Goal: Task Accomplishment & Management: Use online tool/utility

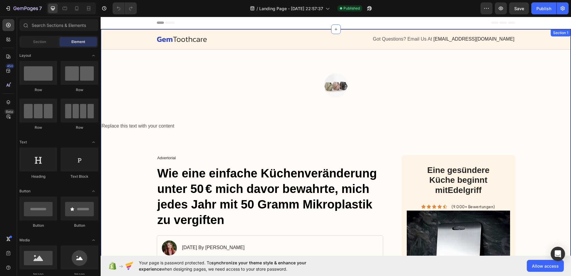
click at [325, 83] on img at bounding box center [336, 85] width 24 height 24
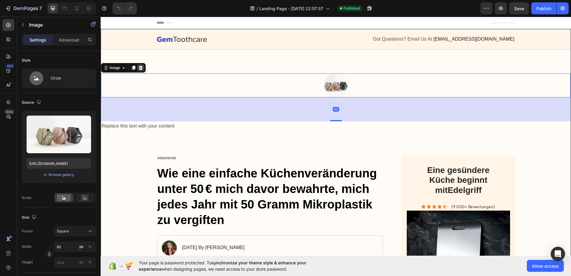
click at [143, 68] on div at bounding box center [140, 67] width 7 height 7
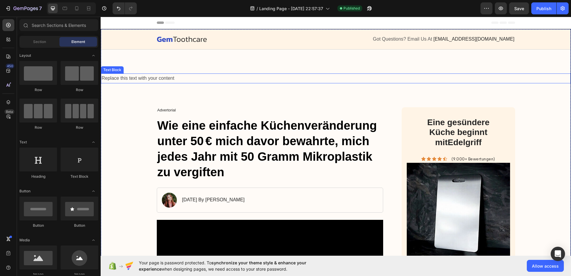
click at [152, 79] on div "Replace this text with your content" at bounding box center [336, 78] width 470 height 10
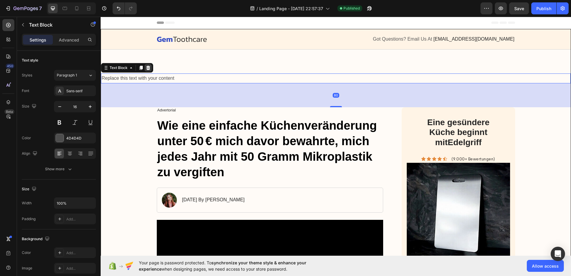
click at [149, 67] on icon at bounding box center [148, 68] width 4 height 4
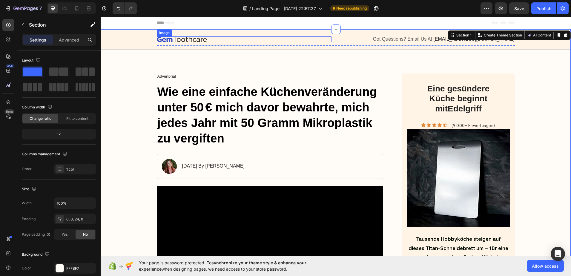
click at [189, 39] on img at bounding box center [182, 39] width 50 height 6
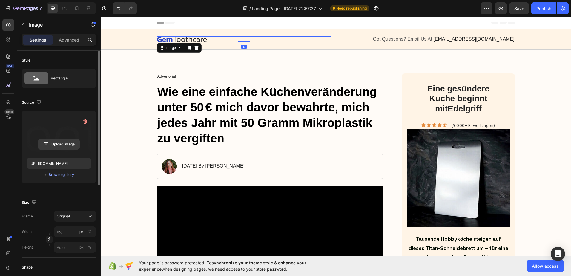
click at [58, 144] on input "file" at bounding box center [58, 144] width 41 height 10
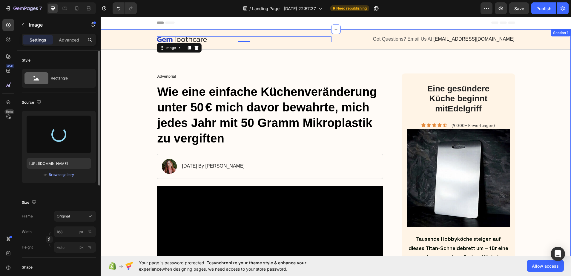
type input "[URL][DOMAIN_NAME]"
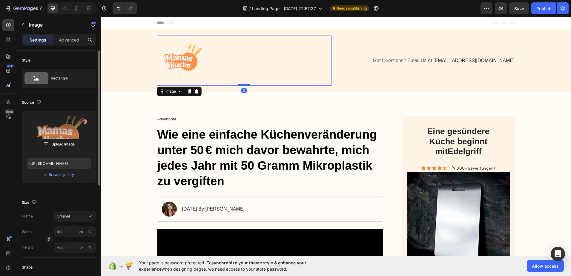
click at [240, 84] on div at bounding box center [244, 85] width 12 height 2
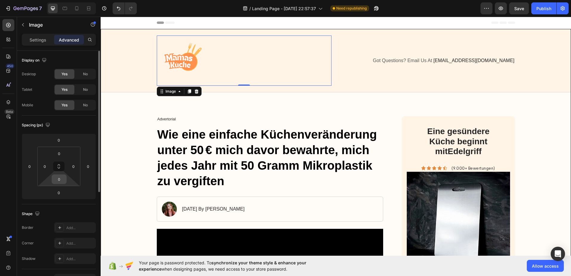
click at [55, 178] on input "0" at bounding box center [59, 179] width 12 height 9
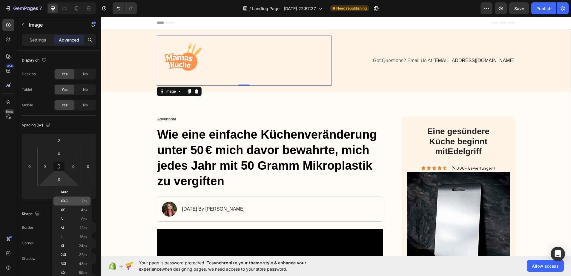
click at [76, 201] on p "XXS 2px" at bounding box center [74, 201] width 27 height 4
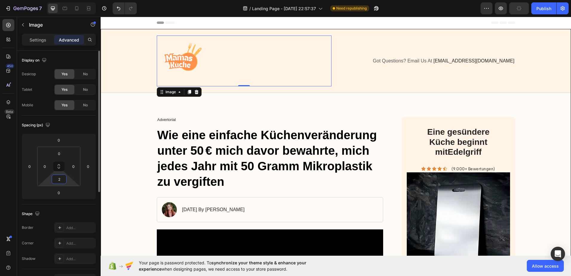
click at [62, 180] on input "2" at bounding box center [59, 179] width 12 height 9
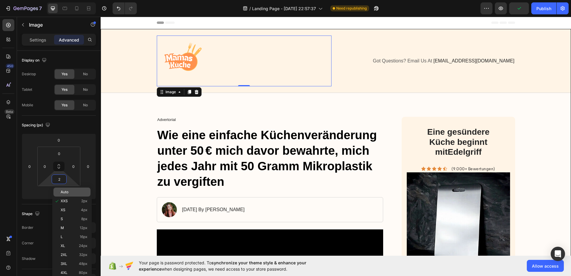
click at [73, 194] on p "Auto" at bounding box center [74, 192] width 27 height 4
type input "Auto"
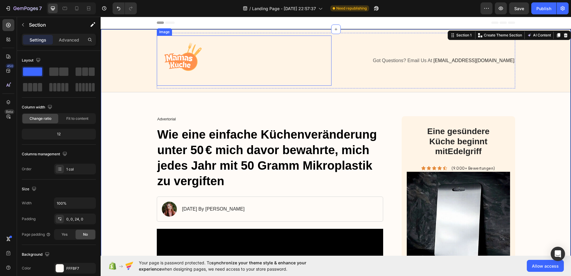
click at [193, 59] on img at bounding box center [182, 61] width 50 height 50
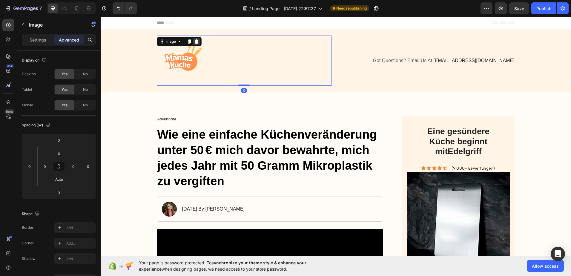
click at [195, 42] on icon at bounding box center [196, 41] width 5 height 5
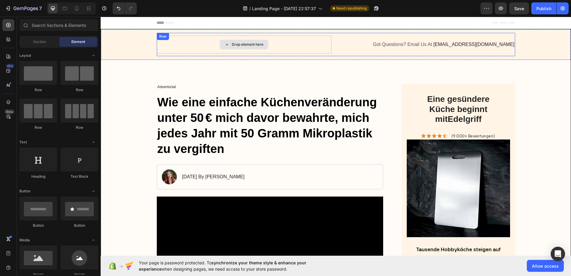
click at [178, 41] on div "Drop element here Got Questions? Email Us At [EMAIL_ADDRESS][DOMAIN_NAME] Text …" at bounding box center [336, 44] width 358 height 23
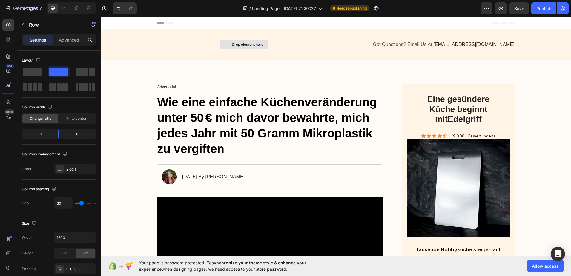
click at [240, 44] on div "Drop element here" at bounding box center [248, 44] width 32 height 5
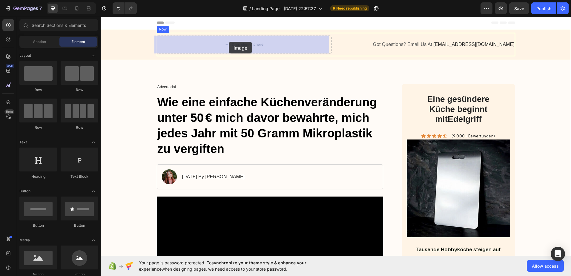
drag, startPoint x: 118, startPoint y: 174, endPoint x: 229, endPoint y: 42, distance: 172.3
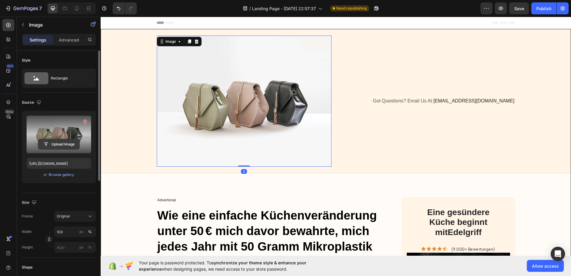
click at [62, 142] on input "file" at bounding box center [58, 144] width 41 height 10
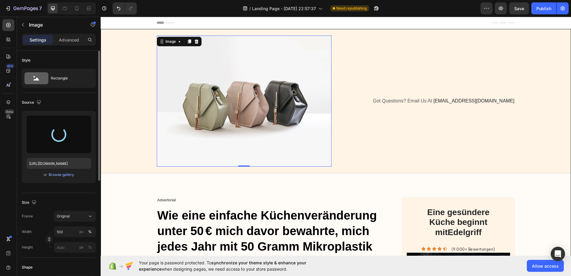
type input "[URL][DOMAIN_NAME]"
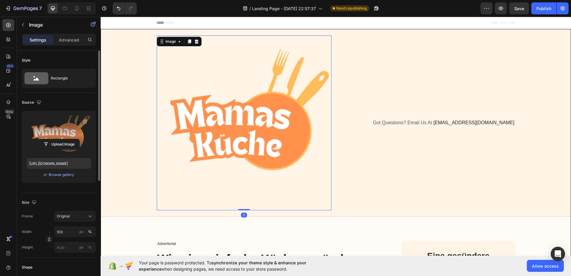
drag, startPoint x: 244, startPoint y: 210, endPoint x: 246, endPoint y: 180, distance: 29.7
click at [246, 180] on div "Image 0" at bounding box center [244, 123] width 175 height 175
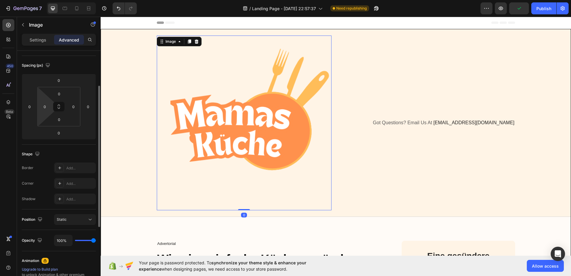
scroll to position [90, 0]
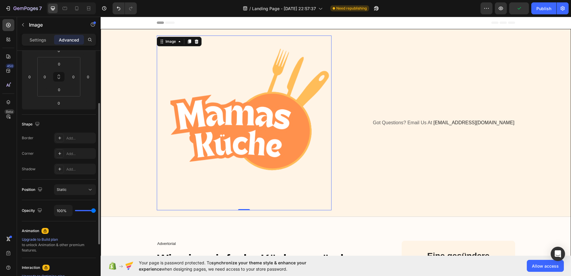
click at [214, 98] on img at bounding box center [244, 123] width 175 height 175
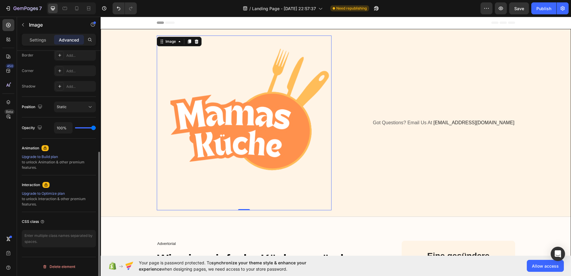
scroll to position [83, 0]
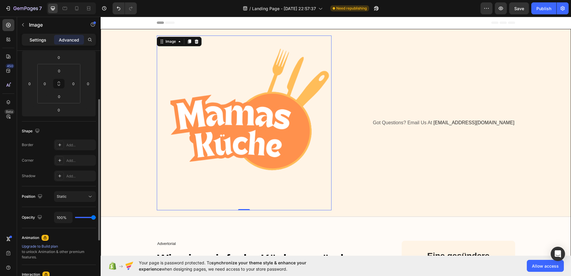
click at [45, 39] on p "Settings" at bounding box center [38, 40] width 17 height 6
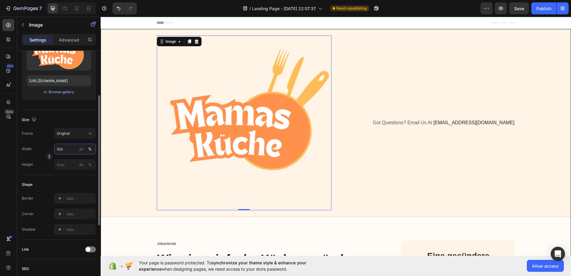
click at [67, 151] on input "100" at bounding box center [75, 149] width 42 height 11
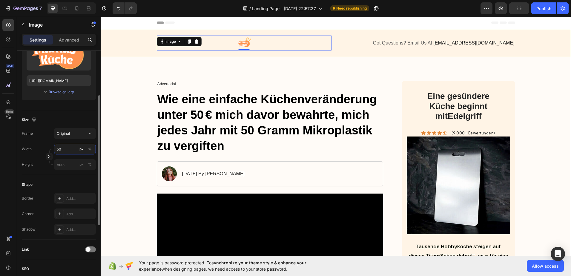
type input "5"
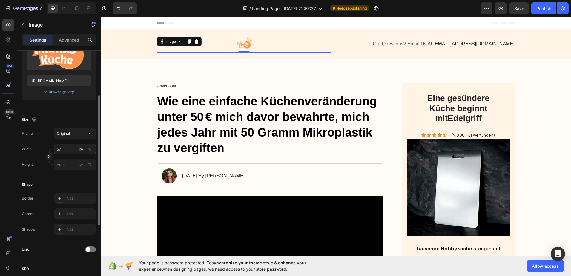
type input "5"
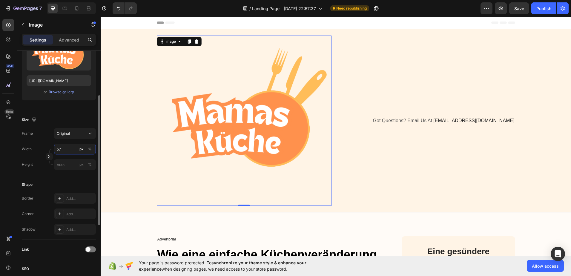
type input "5"
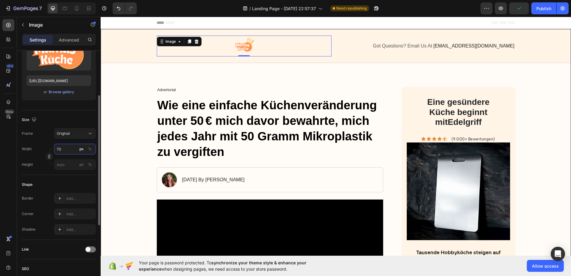
type input "7"
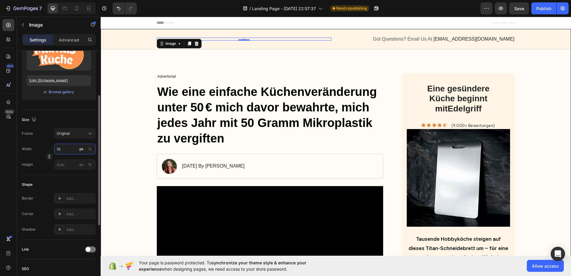
type input "100"
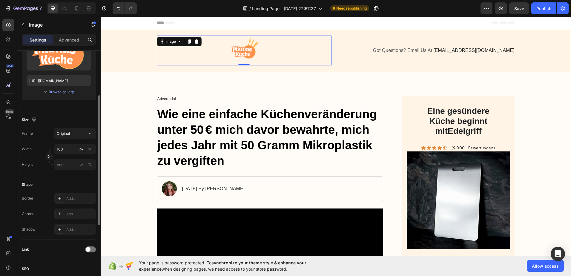
click at [60, 113] on div "Size Frame Original Width 100 px % Height px %" at bounding box center [59, 142] width 74 height 65
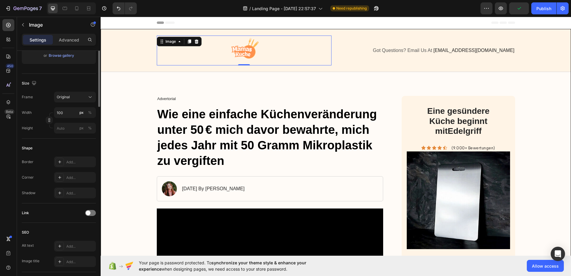
scroll to position [30, 0]
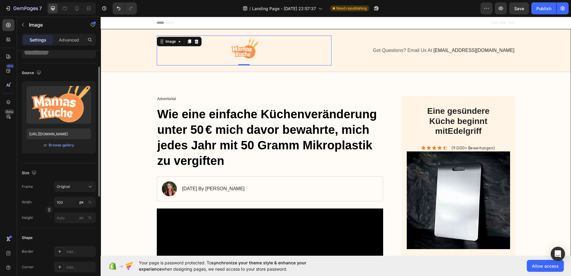
click at [240, 52] on img at bounding box center [244, 51] width 30 height 30
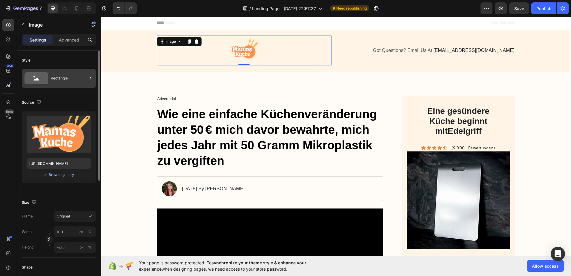
click at [59, 80] on div "Rectangle" at bounding box center [69, 78] width 36 height 14
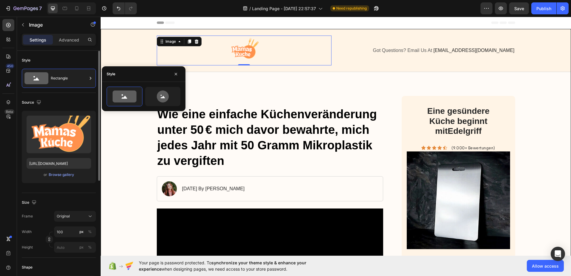
click at [62, 100] on div "Source" at bounding box center [59, 103] width 74 height 10
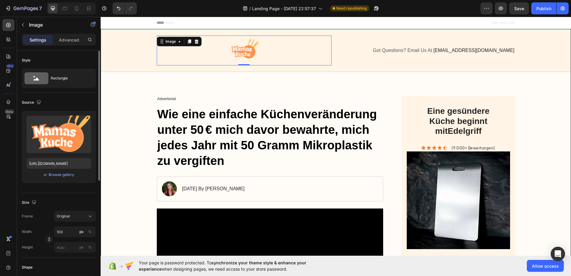
scroll to position [90, 0]
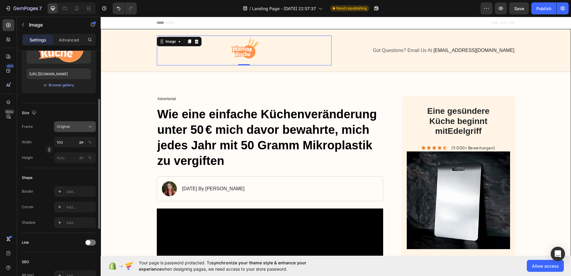
click at [63, 127] on span "Original" at bounding box center [63, 126] width 13 height 5
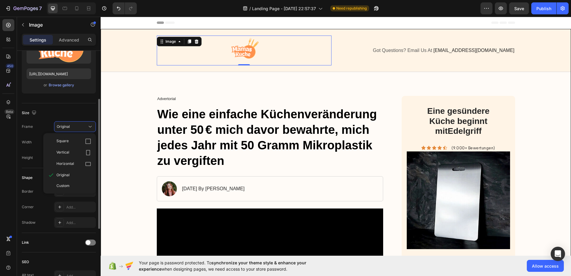
click at [69, 106] on div "Size Frame Original Square Vertical Horizontal Original Custom Width 100 px % H…" at bounding box center [59, 135] width 74 height 65
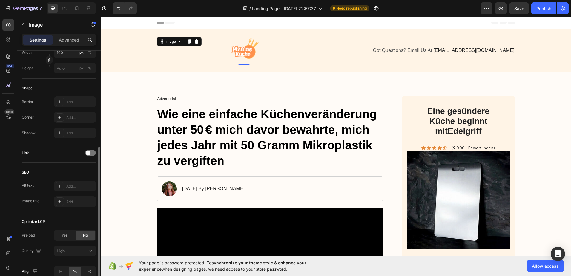
scroll to position [209, 0]
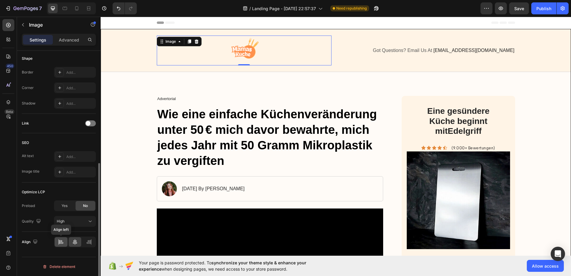
click at [59, 242] on icon at bounding box center [61, 242] width 6 height 6
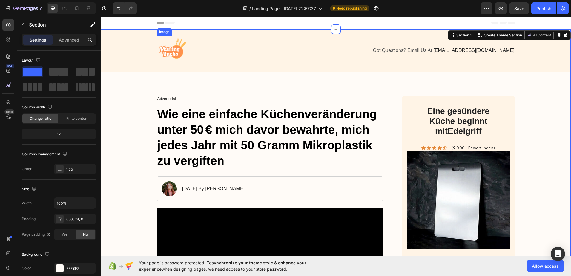
click at [180, 61] on img at bounding box center [172, 51] width 30 height 30
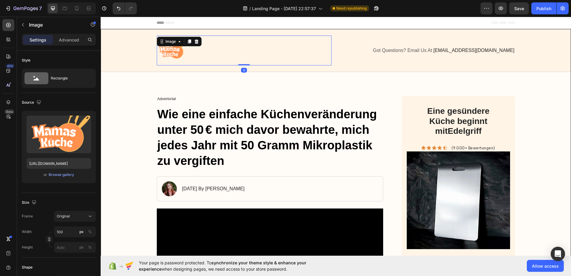
drag, startPoint x: 245, startPoint y: 65, endPoint x: 244, endPoint y: 58, distance: 6.7
click at [244, 58] on div "Image 0" at bounding box center [244, 51] width 175 height 30
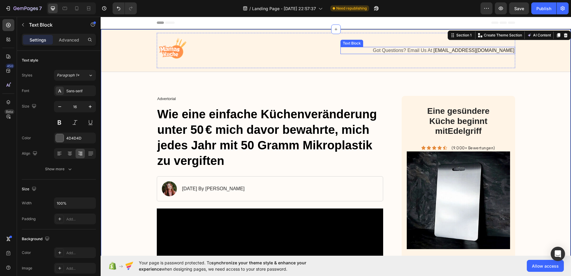
click at [432, 49] on span "Got Questions? Email Us At" at bounding box center [402, 50] width 59 height 5
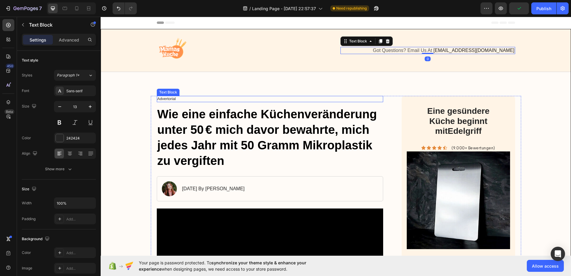
click at [169, 98] on p "Advertorial" at bounding box center [269, 98] width 225 height 5
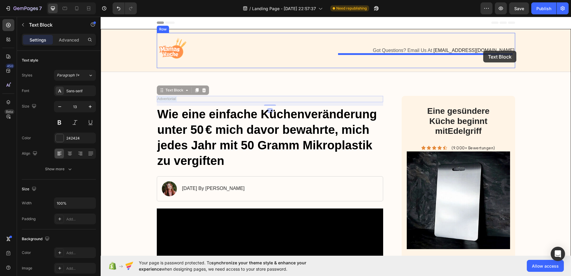
drag, startPoint x: 169, startPoint y: 98, endPoint x: 483, endPoint y: 51, distance: 317.4
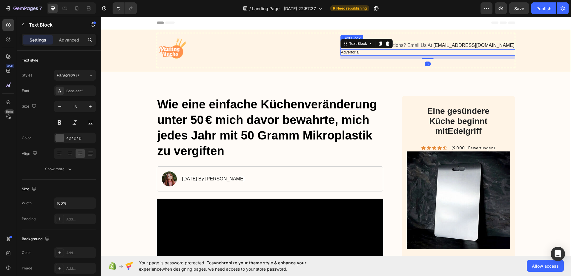
click at [472, 43] on span "[EMAIL_ADDRESS][DOMAIN_NAME]" at bounding box center [473, 45] width 81 height 5
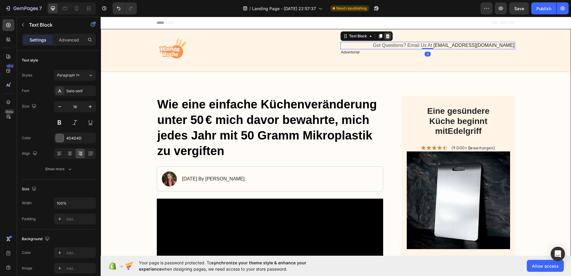
click at [386, 34] on icon at bounding box center [387, 36] width 5 height 5
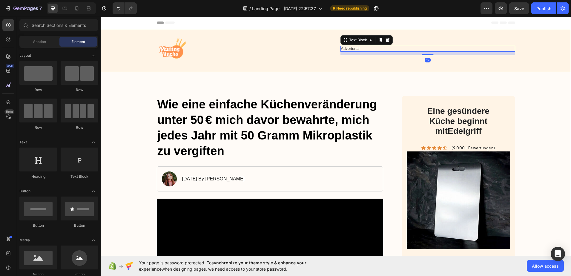
click at [375, 49] on p "Advertorial" at bounding box center [428, 48] width 174 height 5
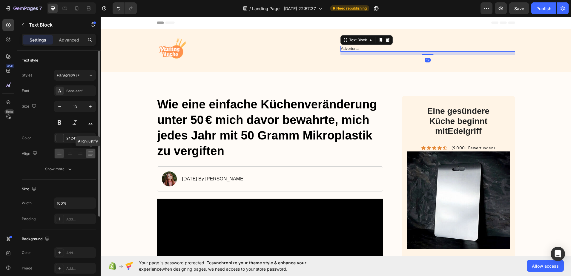
click at [92, 153] on icon at bounding box center [90, 153] width 5 height 0
click at [81, 153] on icon at bounding box center [80, 154] width 6 height 6
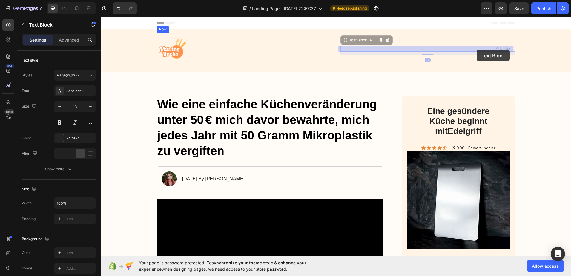
drag, startPoint x: 483, startPoint y: 50, endPoint x: 477, endPoint y: 50, distance: 6.0
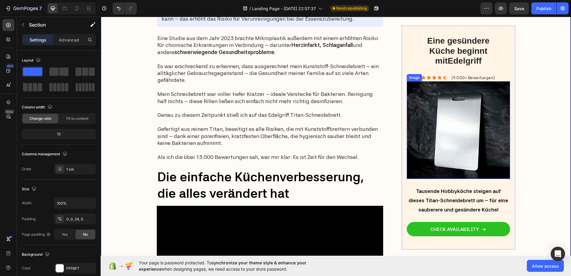
scroll to position [776, 0]
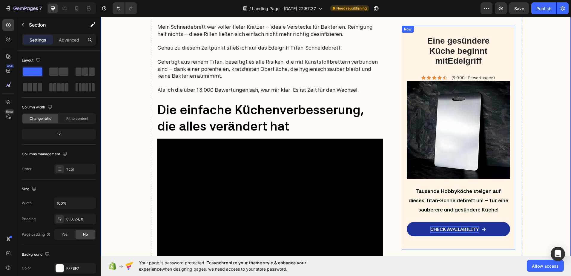
click at [463, 230] on p "CHECK AVAILABILITY" at bounding box center [454, 229] width 49 height 6
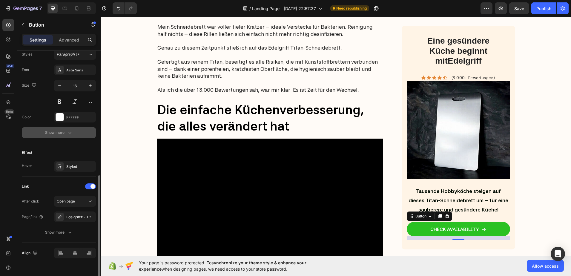
scroll to position [280, 0]
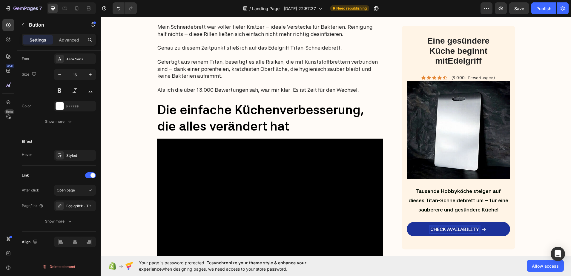
click at [444, 228] on p "CHECK AVAILABILITY" at bounding box center [454, 229] width 49 height 6
click at [458, 228] on p "CHECK AVAILABILITY" at bounding box center [454, 229] width 49 height 6
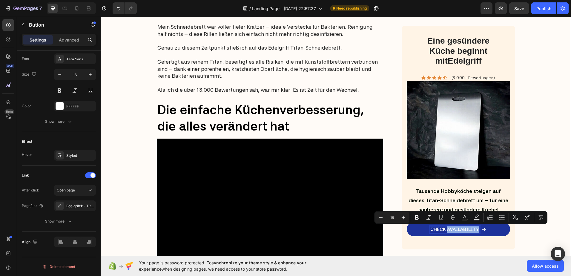
click at [458, 228] on p "CHECK AVAILABILITY" at bounding box center [454, 229] width 49 height 6
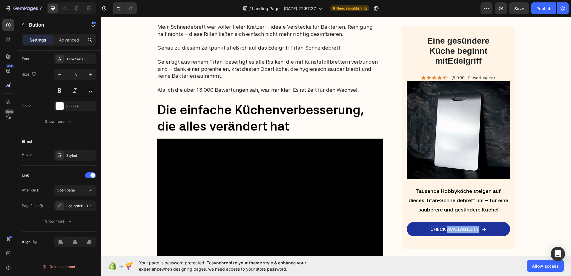
click at [458, 228] on p "CHECK AVAILABILITY" at bounding box center [454, 229] width 49 height 6
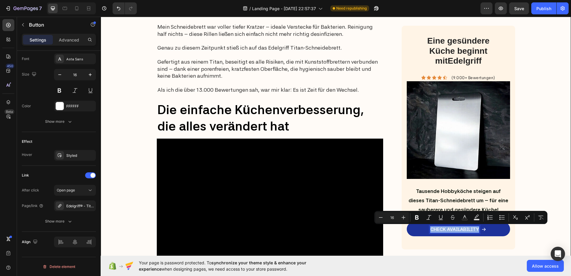
click at [458, 228] on p "CHECK AVAILABILITY" at bounding box center [454, 229] width 49 height 6
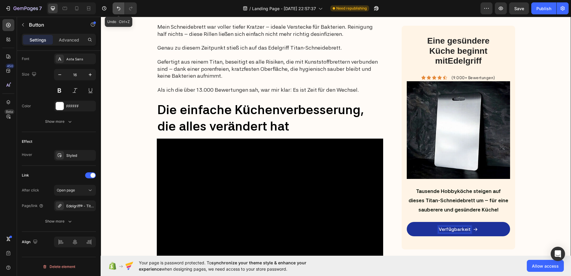
click at [118, 12] on button "Undo/Redo" at bounding box center [119, 8] width 12 height 12
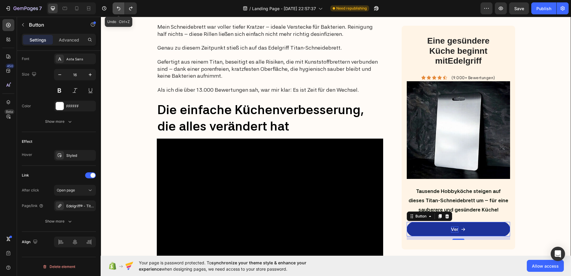
click at [118, 12] on button "Undo/Redo" at bounding box center [119, 8] width 12 height 12
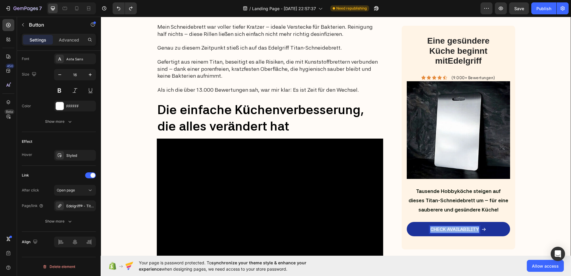
click at [449, 231] on p "CHECK AVAILABILITY" at bounding box center [454, 229] width 49 height 6
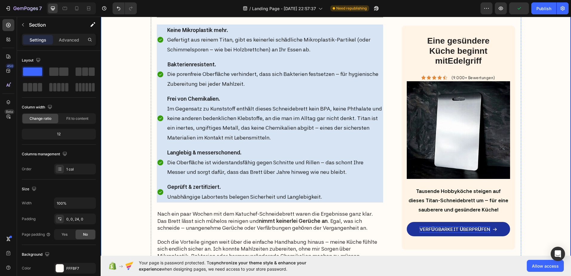
scroll to position [1105, 0]
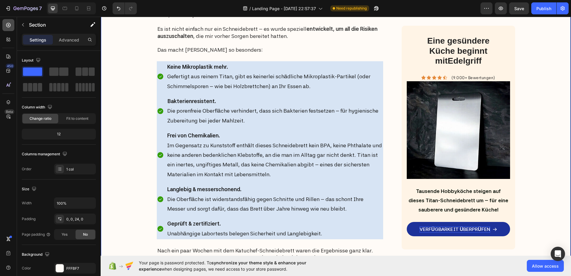
click at [6, 23] on icon at bounding box center [8, 25] width 6 height 6
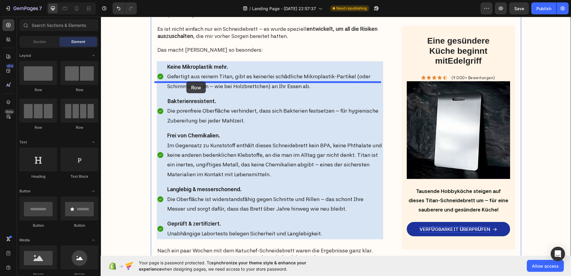
drag, startPoint x: 134, startPoint y: 95, endPoint x: 186, endPoint y: 82, distance: 54.0
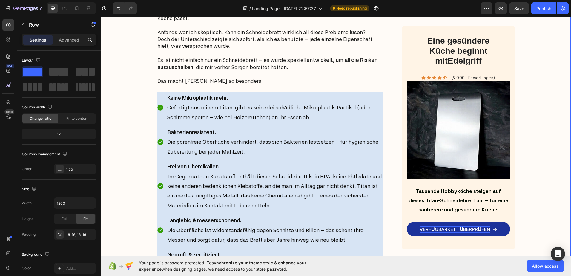
click at [120, 101] on div "Image Advertorial Text Block Row Row Wie eine einfache Küchenveränderung unter …" at bounding box center [336, 267] width 470 height 2686
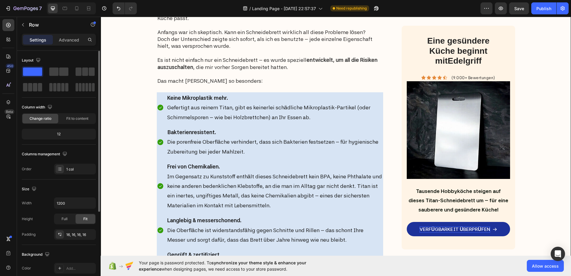
scroll to position [30, 0]
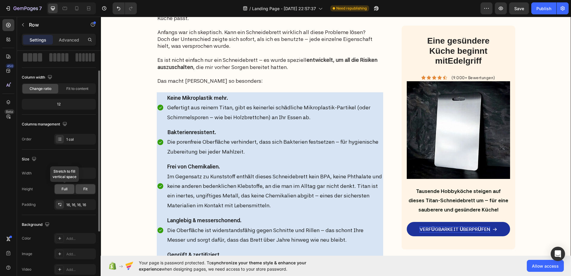
click at [66, 188] on span "Full" at bounding box center [65, 188] width 6 height 5
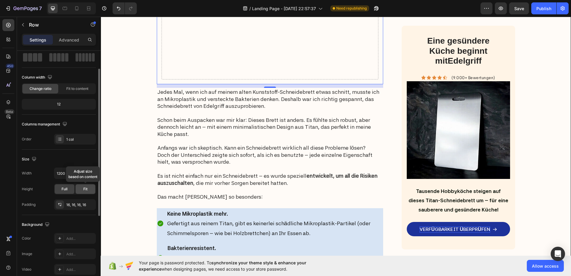
click at [82, 192] on div "Fit" at bounding box center [86, 189] width 20 height 10
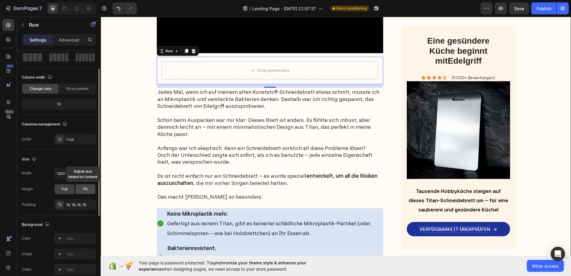
scroll to position [1105, 0]
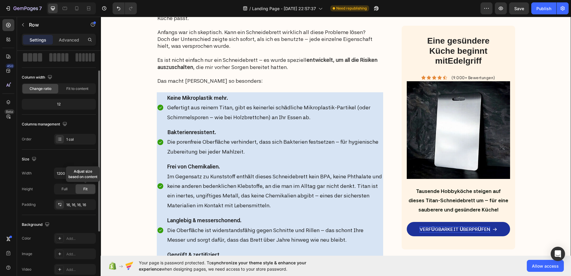
click at [83, 189] on span "Fit" at bounding box center [85, 188] width 4 height 5
click at [56, 139] on div at bounding box center [60, 139] width 8 height 8
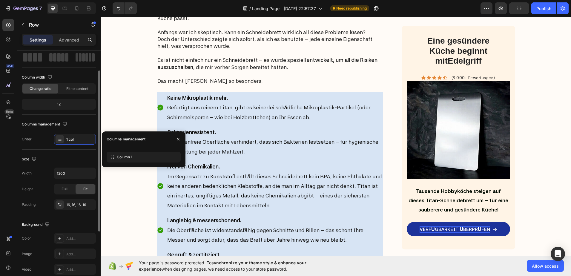
click at [72, 151] on div "Size Width 1200 Height Full Fit Padding 16, 16, 16, 16" at bounding box center [59, 182] width 74 height 65
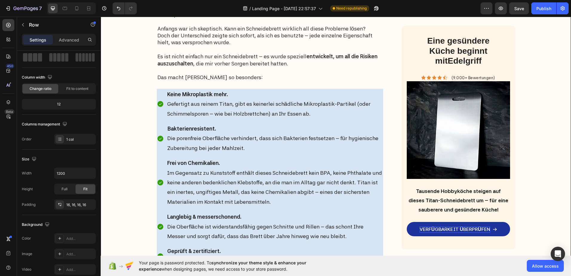
drag, startPoint x: 267, startPoint y: 113, endPoint x: 162, endPoint y: 110, distance: 105.2
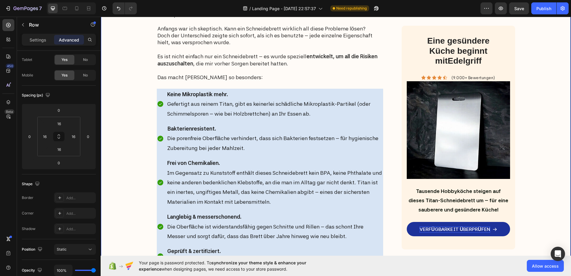
click at [127, 102] on div "Image Advertorial Text Block Row Row Wie eine einfache Küchenveränderung unter …" at bounding box center [336, 265] width 470 height 2683
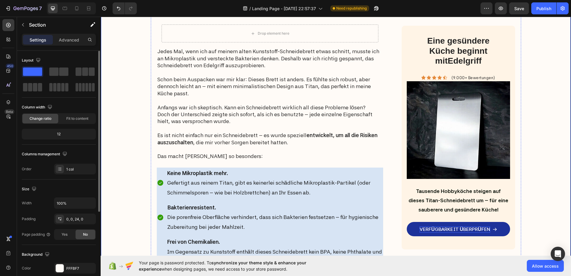
scroll to position [1015, 0]
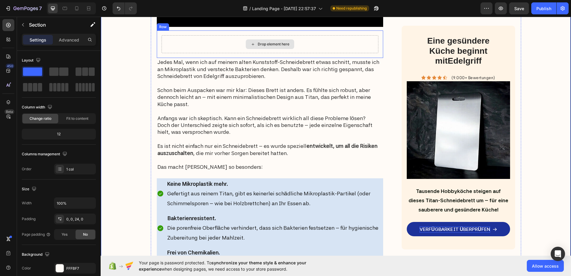
click at [233, 53] on div "Drop element here" at bounding box center [270, 44] width 217 height 18
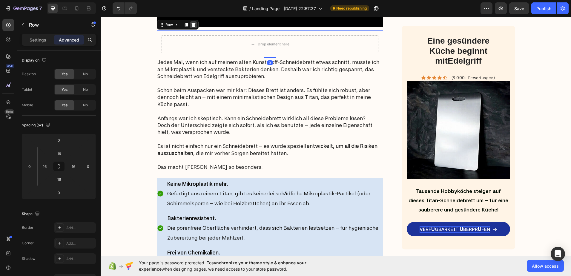
click at [191, 27] on icon at bounding box center [193, 24] width 5 height 5
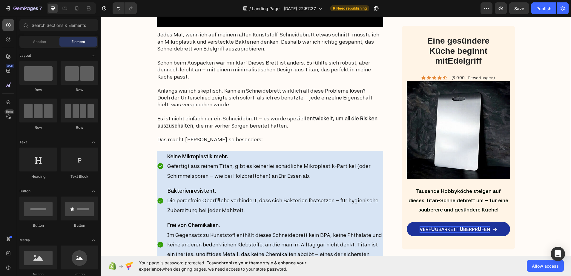
click at [7, 28] on div at bounding box center [8, 25] width 12 height 12
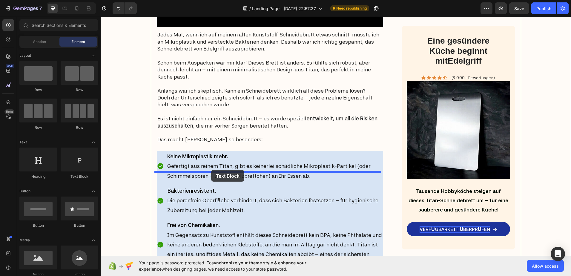
drag, startPoint x: 177, startPoint y: 186, endPoint x: 211, endPoint y: 170, distance: 37.5
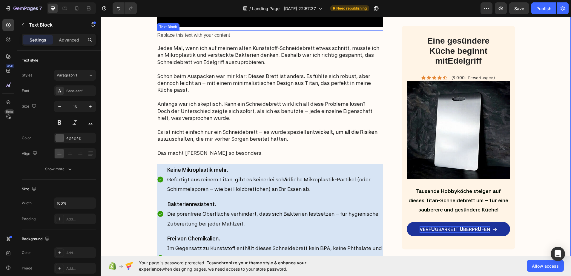
click at [214, 40] on div "Replace this text with your content" at bounding box center [270, 35] width 227 height 10
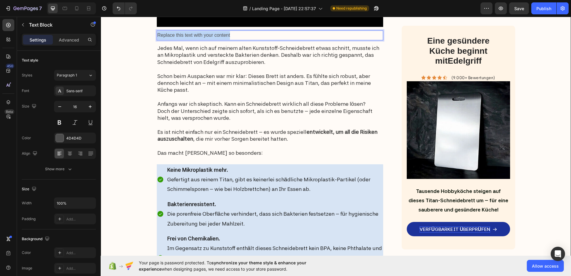
click at [214, 40] on p "Replace this text with your content" at bounding box center [269, 35] width 225 height 9
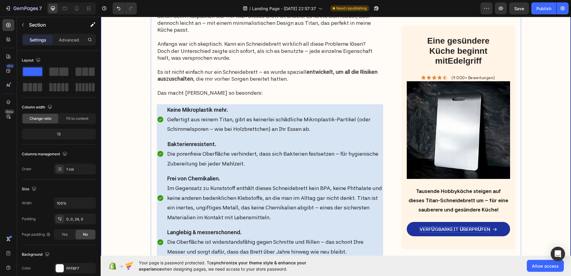
scroll to position [1075, 0]
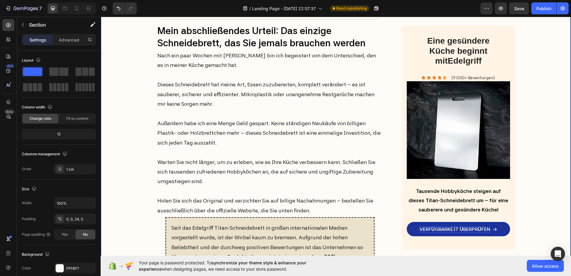
scroll to position [2300, 0]
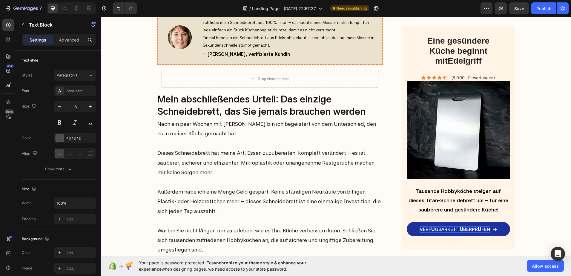
drag, startPoint x: 267, startPoint y: 99, endPoint x: 269, endPoint y: 106, distance: 8.0
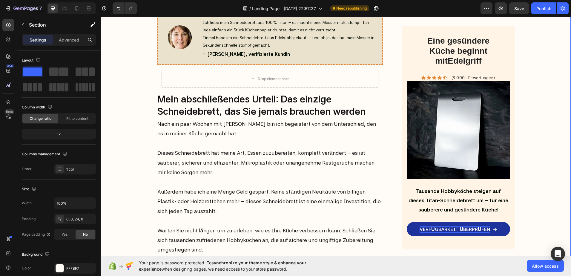
click at [273, 13] on div "Text Block" at bounding box center [270, 11] width 227 height 1
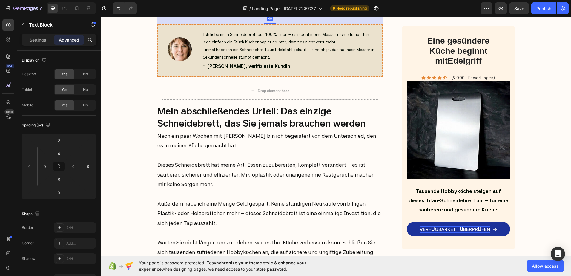
drag, startPoint x: 268, startPoint y: 152, endPoint x: 269, endPoint y: 164, distance: 12.0
click at [269, 24] on div at bounding box center [270, 24] width 12 height 2
type input "40"
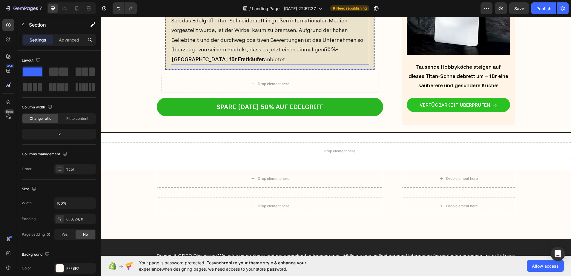
scroll to position [2538, 0]
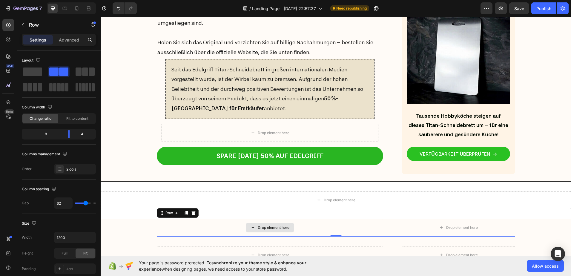
click at [273, 232] on div "Drop element here" at bounding box center [270, 228] width 227 height 18
click at [191, 214] on icon at bounding box center [193, 213] width 4 height 4
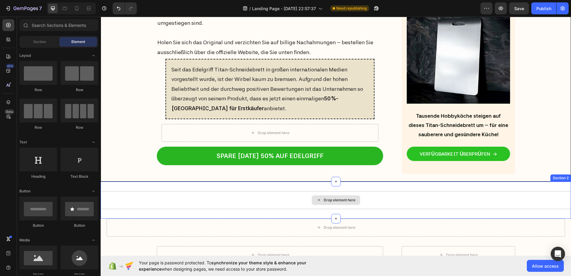
click at [240, 203] on div "Drop element here" at bounding box center [336, 200] width 470 height 18
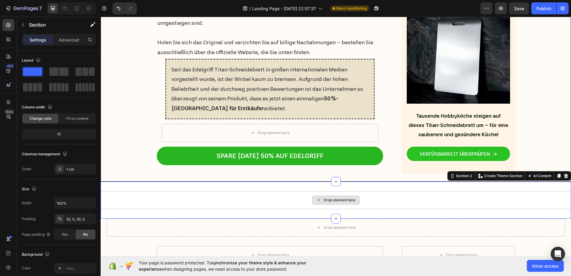
click at [242, 199] on div "Drop element here" at bounding box center [336, 200] width 470 height 18
click at [564, 174] on icon at bounding box center [566, 176] width 5 height 5
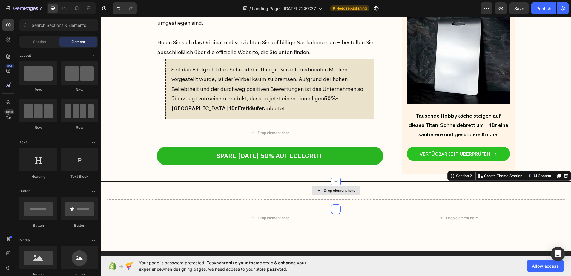
click at [377, 193] on div "Drop element here" at bounding box center [336, 191] width 458 height 18
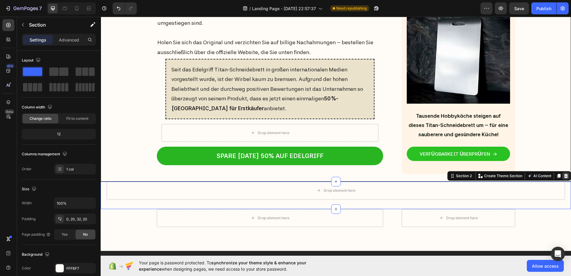
click at [565, 175] on div at bounding box center [565, 175] width 7 height 7
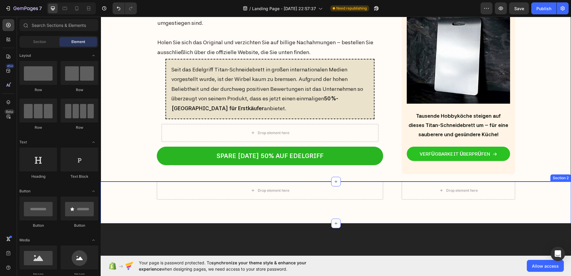
click at [348, 199] on div "Drop element here Drop element here Row Section 2" at bounding box center [336, 203] width 470 height 42
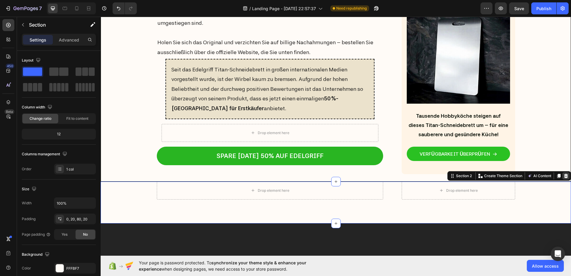
click at [564, 177] on icon at bounding box center [566, 176] width 4 height 4
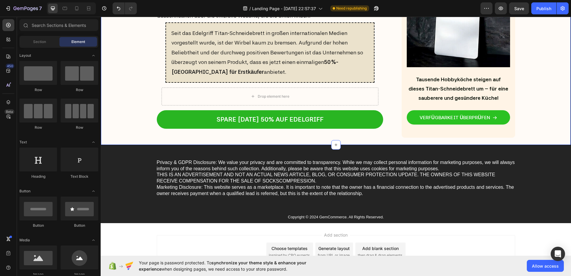
scroll to position [2628, 0]
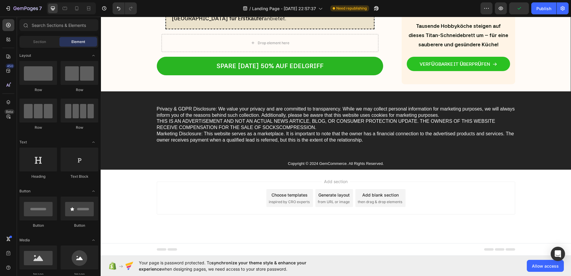
click at [292, 202] on span "inspired by CRO experts" at bounding box center [289, 201] width 41 height 5
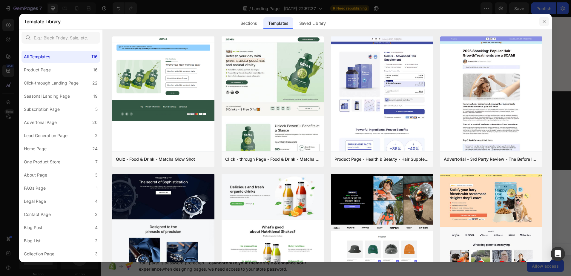
click at [544, 23] on icon "button" at bounding box center [544, 21] width 5 height 5
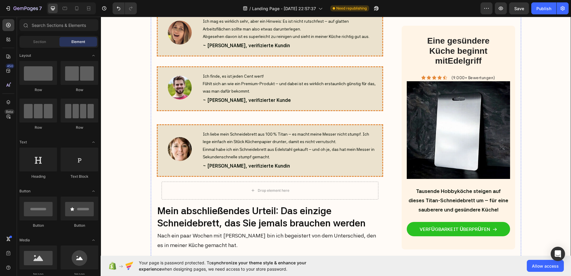
scroll to position [2210, 0]
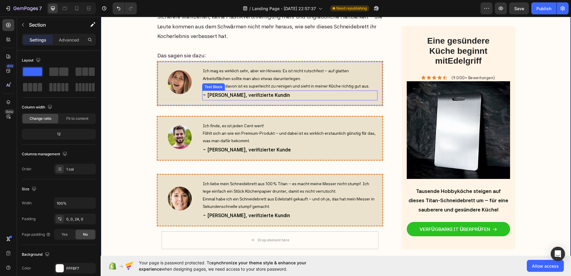
click at [241, 97] on p "~ [PERSON_NAME], verifizierte Kundin" at bounding box center [290, 95] width 174 height 9
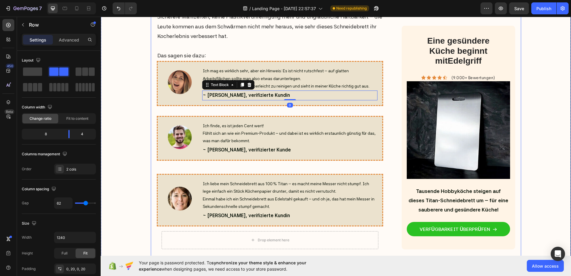
click at [255, 117] on div "Image Ich finde, es ist jeden Cent wert! Fühlt sich an wie ein Premium-Produkt …" at bounding box center [270, 138] width 227 height 45
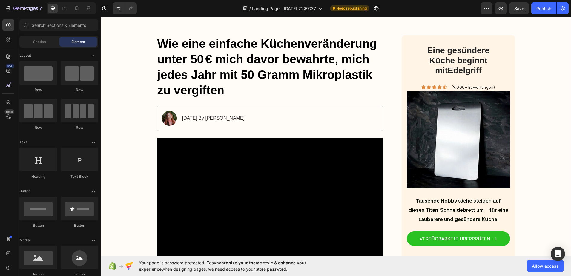
scroll to position [0, 0]
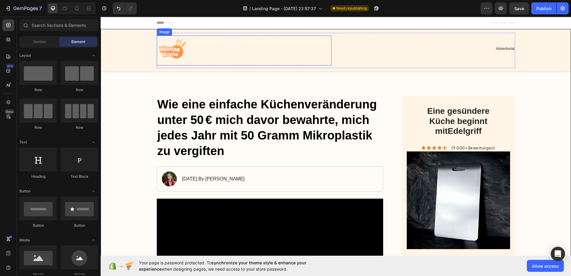
click at [213, 51] on div at bounding box center [244, 51] width 175 height 30
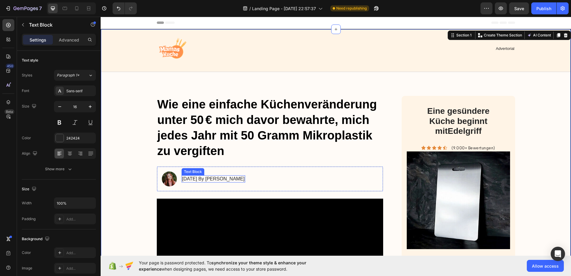
click at [198, 179] on p "[DATE] By [PERSON_NAME]" at bounding box center [213, 179] width 63 height 6
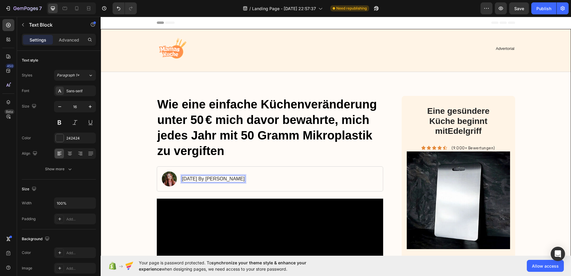
click at [202, 179] on p "[DATE] By [PERSON_NAME]" at bounding box center [213, 179] width 63 height 6
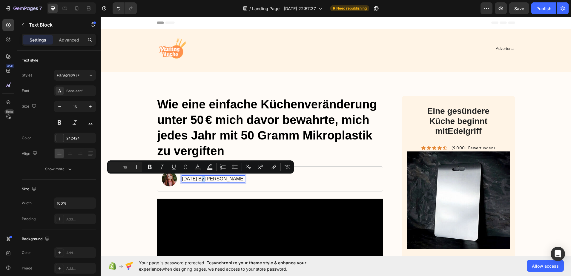
click at [202, 179] on p "[DATE] By [PERSON_NAME]" at bounding box center [213, 179] width 63 height 6
drag, startPoint x: 218, startPoint y: 178, endPoint x: 181, endPoint y: 176, distance: 37.1
click at [182, 176] on p "[DATE] By [PERSON_NAME]" at bounding box center [213, 179] width 63 height 6
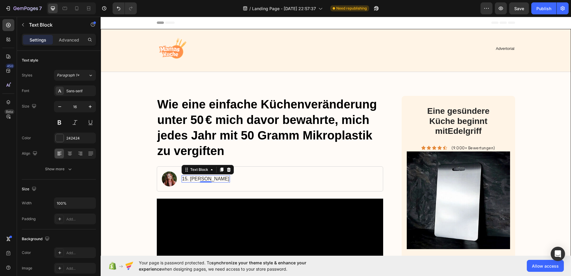
click at [202, 179] on p "15. [PERSON_NAME]" at bounding box center [205, 179] width 47 height 6
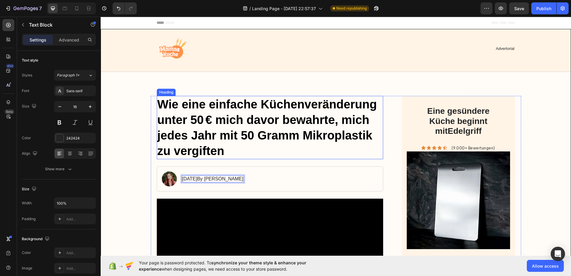
drag, startPoint x: 306, startPoint y: 119, endPoint x: 295, endPoint y: 97, distance: 25.0
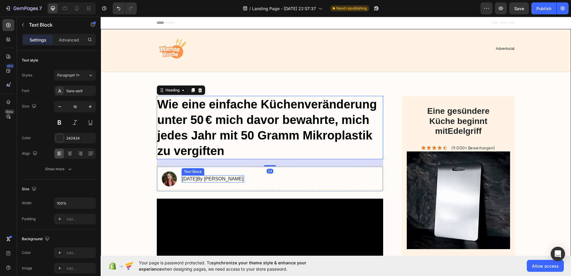
click at [214, 178] on p "[DATE]By [PERSON_NAME]" at bounding box center [212, 179] width 61 height 6
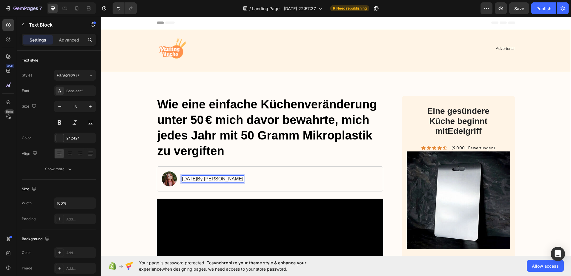
click at [214, 178] on p "[DATE]By [PERSON_NAME]" at bounding box center [212, 179] width 61 height 6
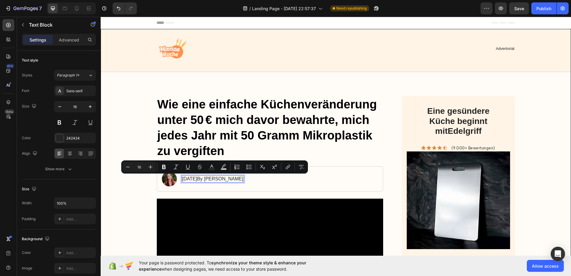
click at [214, 178] on p "[DATE]By [PERSON_NAME]" at bounding box center [212, 179] width 61 height 6
click at [214, 179] on p "[DATE]By [PERSON_NAME]" at bounding box center [212, 179] width 61 height 6
click at [223, 178] on p "[DATE]By [PERSON_NAME]" at bounding box center [212, 179] width 61 height 6
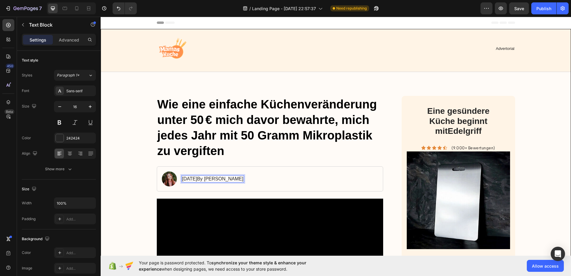
click at [214, 179] on p "[DATE]By [PERSON_NAME]" at bounding box center [212, 179] width 61 height 6
click at [221, 180] on p "[DATE] By [PERSON_NAME]" at bounding box center [213, 179] width 63 height 6
click at [247, 179] on p "[DATE] von [PERSON_NAME]" at bounding box center [214, 179] width 65 height 6
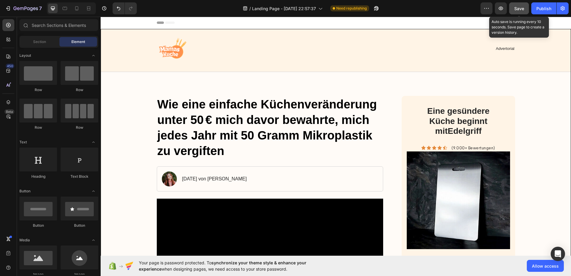
click at [519, 8] on span "Save" at bounding box center [519, 8] width 10 height 5
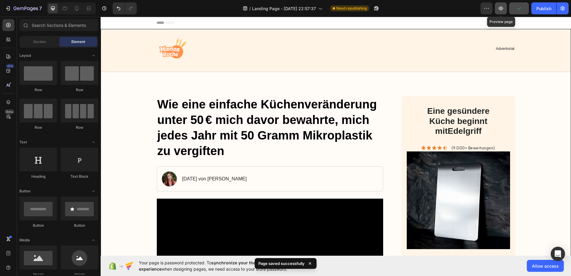
click at [502, 7] on icon "button" at bounding box center [501, 8] width 6 height 6
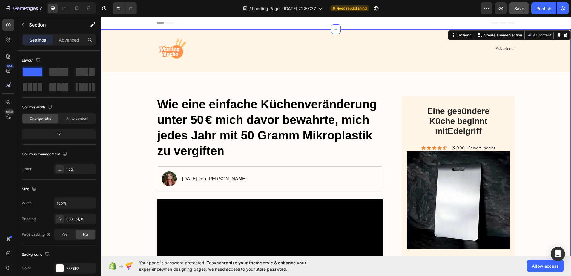
click at [325, 71] on div "Image Advertorial Text Block Row Row" at bounding box center [336, 50] width 470 height 43
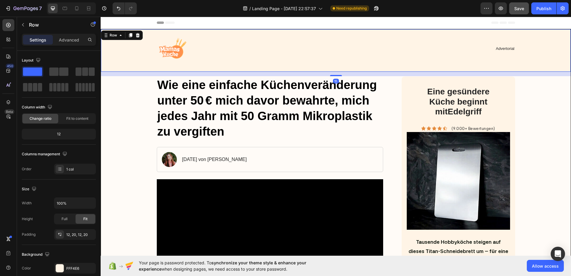
drag, startPoint x: 335, startPoint y: 95, endPoint x: 341, endPoint y: 77, distance: 19.0
click at [341, 72] on div "15" at bounding box center [336, 72] width 470 height 0
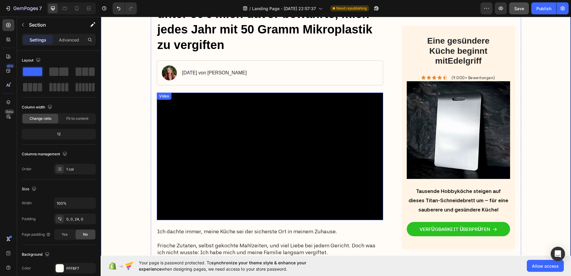
scroll to position [90, 0]
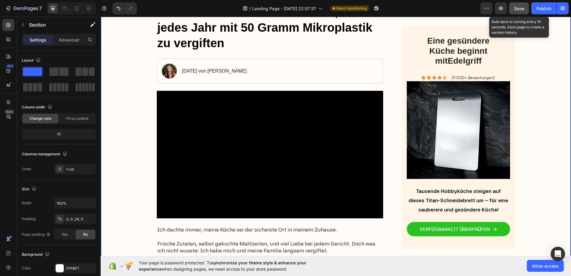
click at [518, 11] on div "Save" at bounding box center [519, 8] width 10 height 6
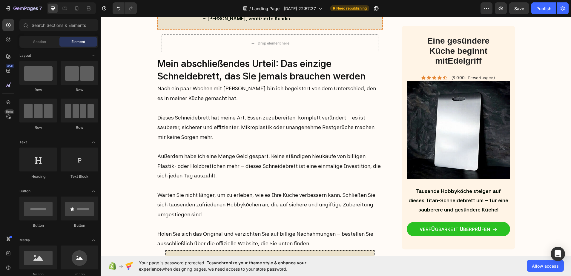
scroll to position [2434, 0]
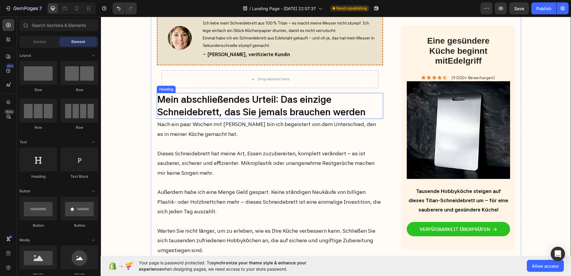
click at [229, 99] on h2 "Mein abschließendes Urteil: Das einzige Schneidebrett, das Sie jemals brauchen …" at bounding box center [270, 106] width 227 height 26
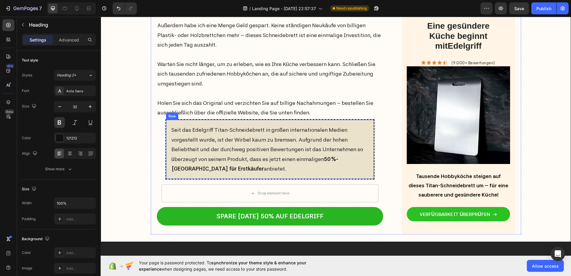
scroll to position [2643, 0]
